Goal: Use online tool/utility: Utilize a website feature to perform a specific function

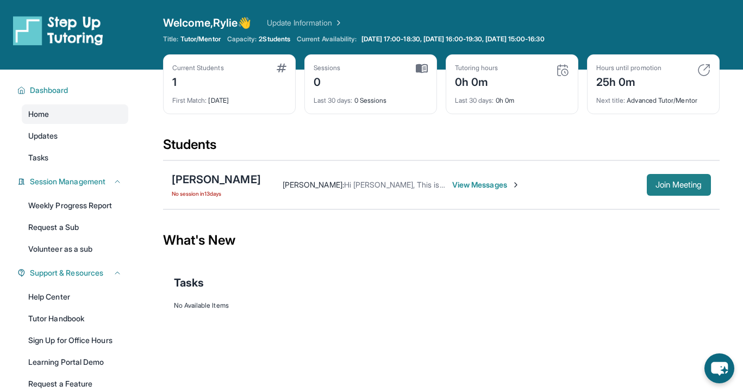
click at [661, 188] on span "Join Meeting" at bounding box center [678, 184] width 47 height 7
click at [662, 187] on span "Join Meeting" at bounding box center [678, 184] width 47 height 7
click at [495, 186] on span "View Messages" at bounding box center [486, 184] width 68 height 11
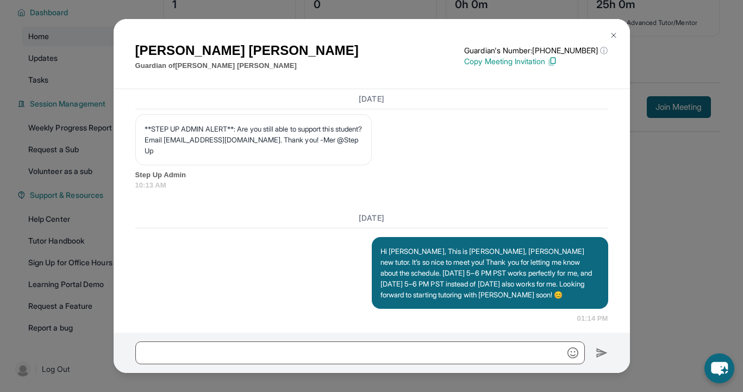
scroll to position [78, 0]
click at [619, 32] on button at bounding box center [614, 35] width 22 height 22
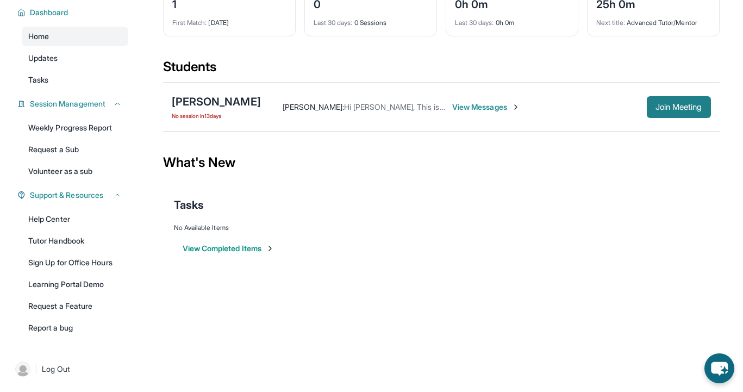
click at [692, 105] on span "Join Meeting" at bounding box center [678, 107] width 47 height 7
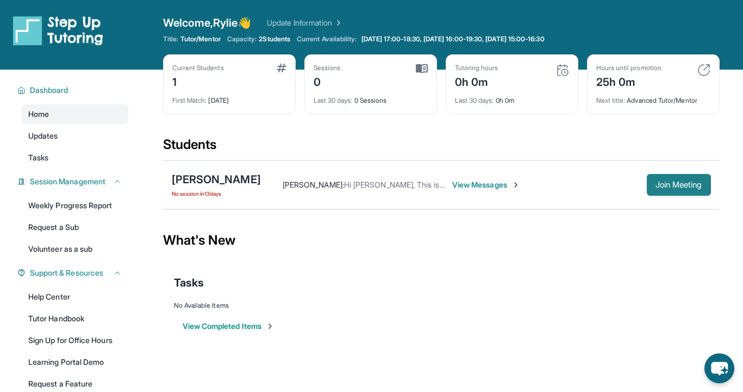
click at [661, 190] on button "Join Meeting" at bounding box center [679, 185] width 64 height 22
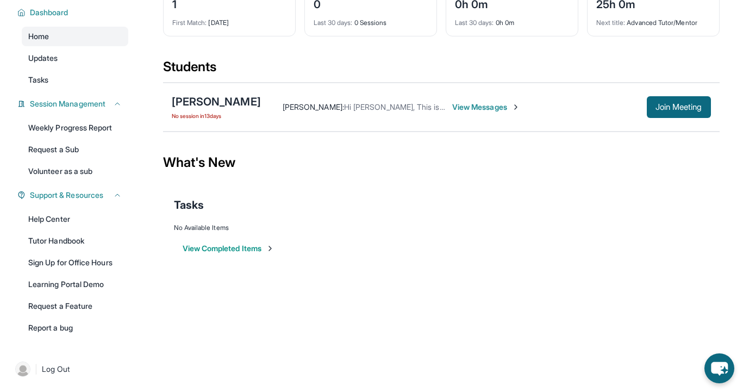
scroll to position [78, 0]
click at [231, 246] on button "View Completed Items" at bounding box center [229, 248] width 92 height 11
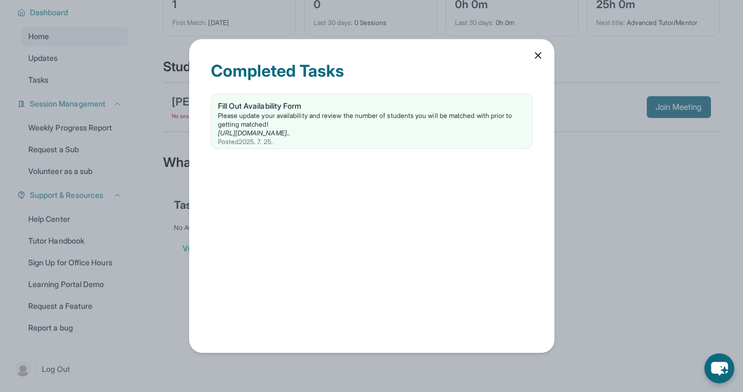
click at [537, 54] on icon at bounding box center [537, 55] width 11 height 11
